Goal: Transaction & Acquisition: Purchase product/service

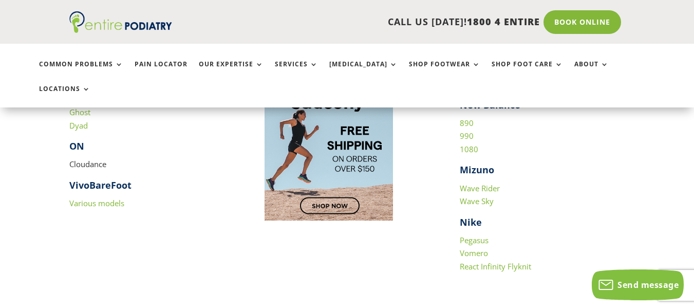
scroll to position [1148, 0]
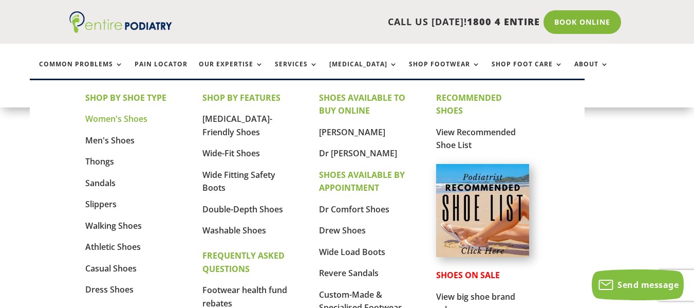
click at [125, 115] on link "Women's Shoes" at bounding box center [116, 118] width 62 height 11
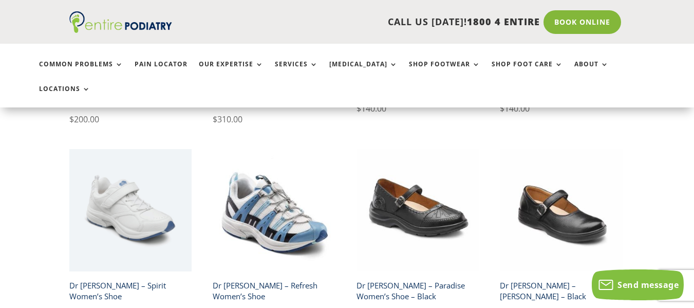
scroll to position [1409, 0]
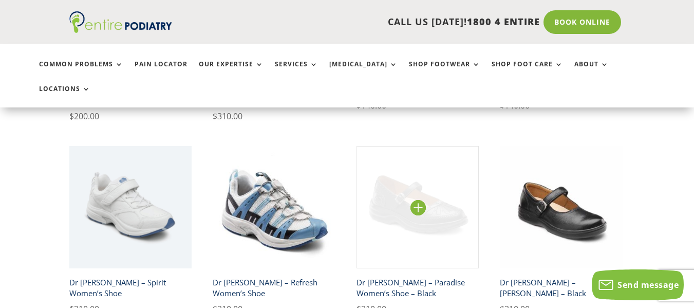
click at [471, 146] on img at bounding box center [418, 207] width 122 height 122
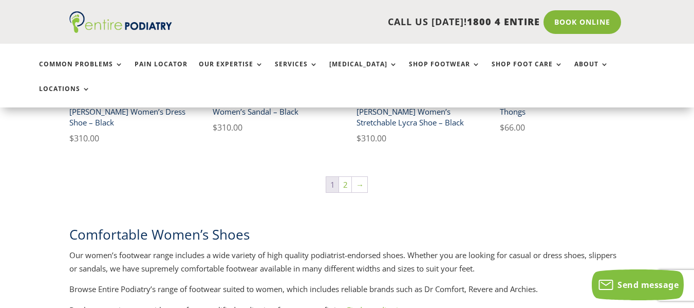
scroll to position [1787, 0]
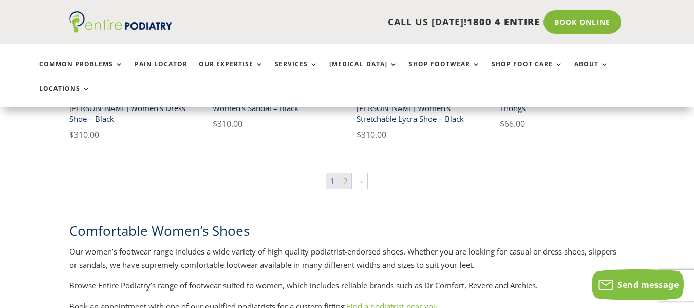
click at [347, 173] on link "2" at bounding box center [345, 180] width 12 height 15
